Goal: Transaction & Acquisition: Purchase product/service

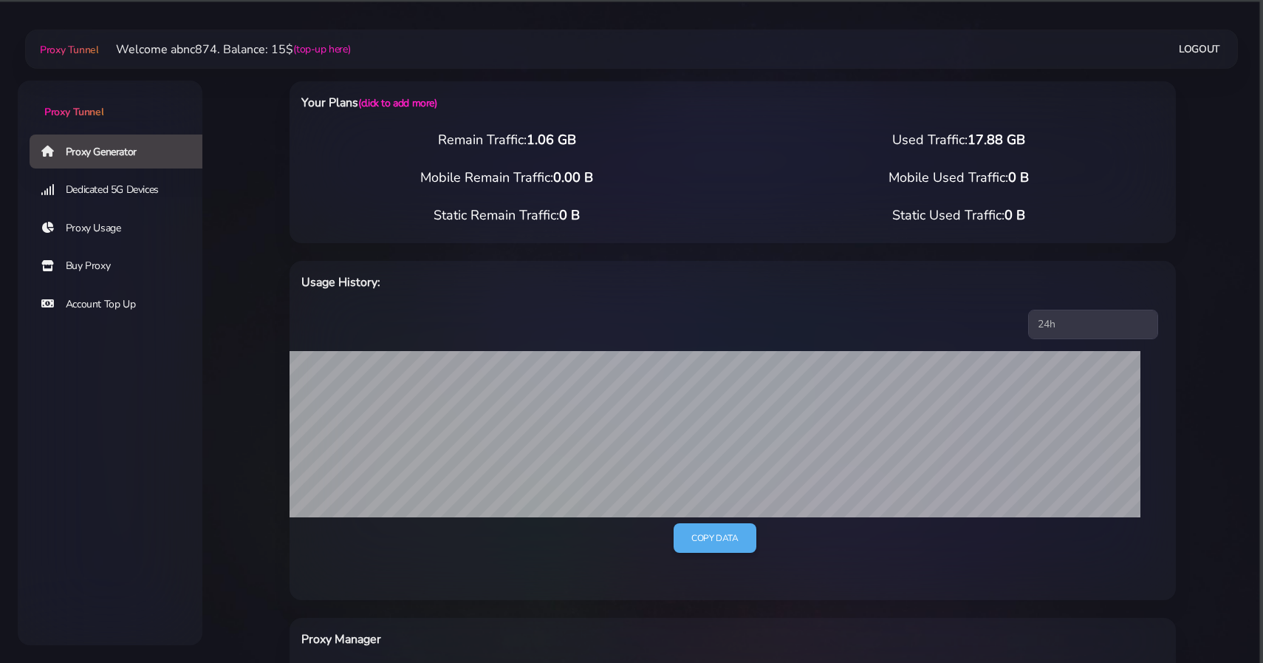
select select "FR"
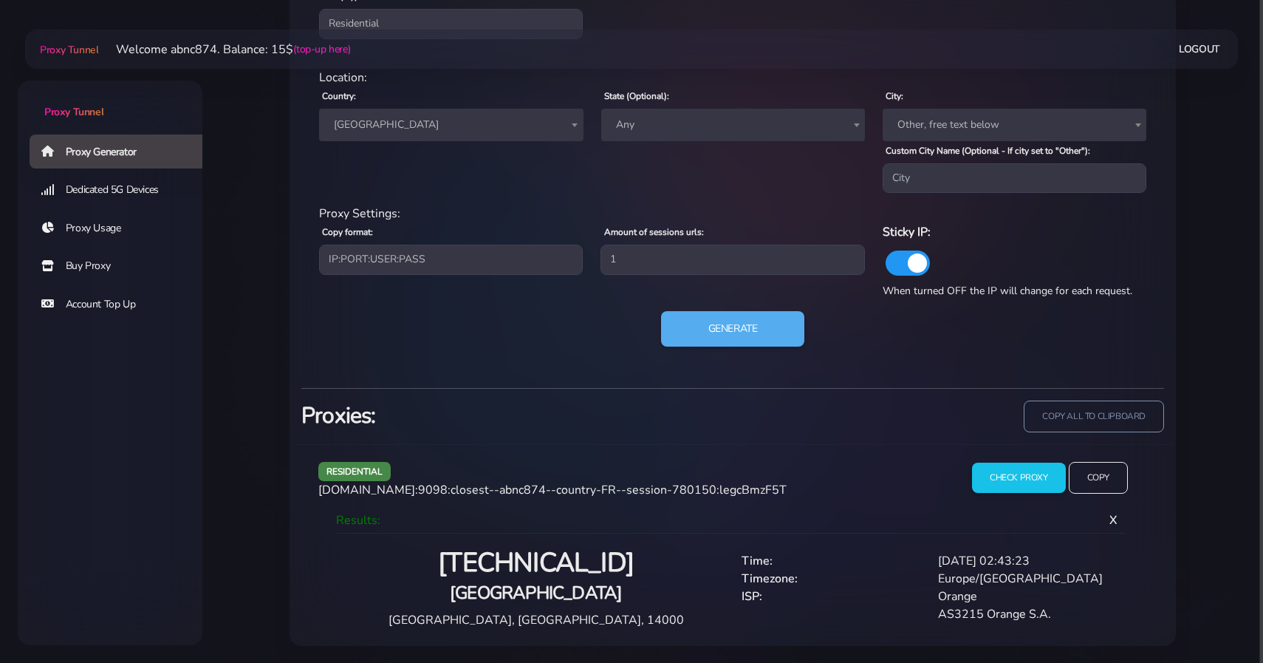
click at [269, 141] on div "Your Plans (click to add more) Remain Traffic: 1.06 GB Used Traffic: 17.88 GB M…" at bounding box center [733, -1] width 940 height 1291
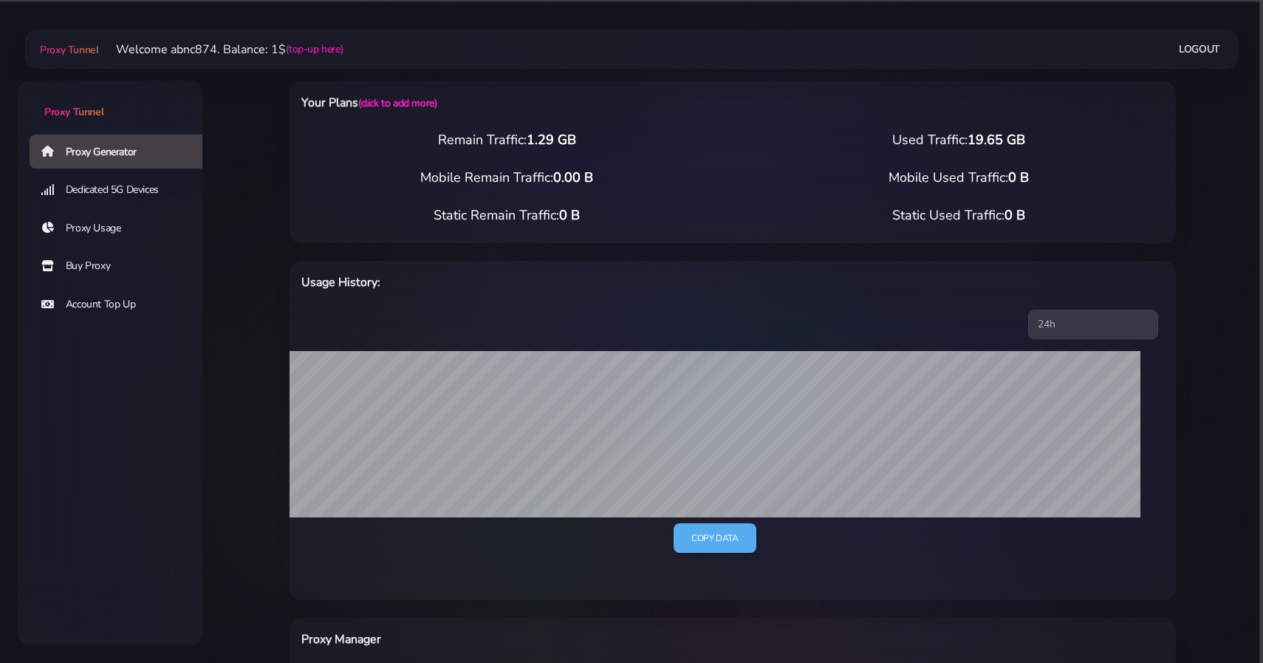
click at [115, 270] on link "Buy Proxy" at bounding box center [122, 266] width 185 height 34
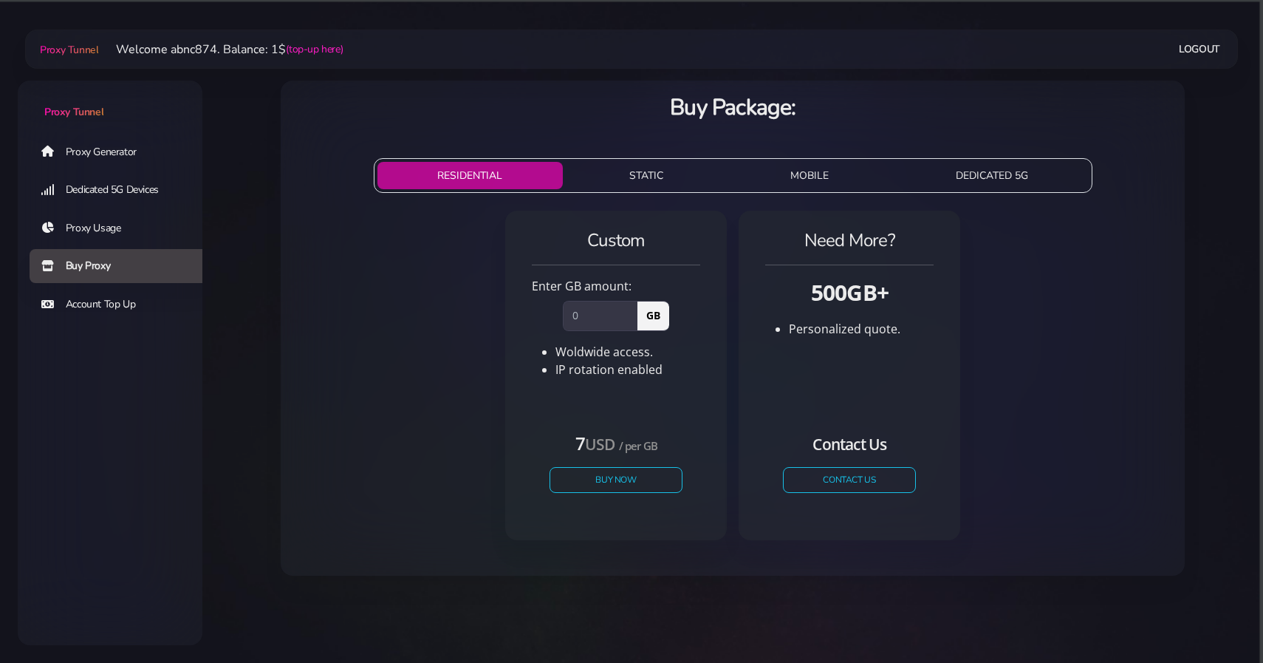
click at [84, 142] on link "Proxy Generator" at bounding box center [122, 151] width 185 height 34
